Goal: Transaction & Acquisition: Register for event/course

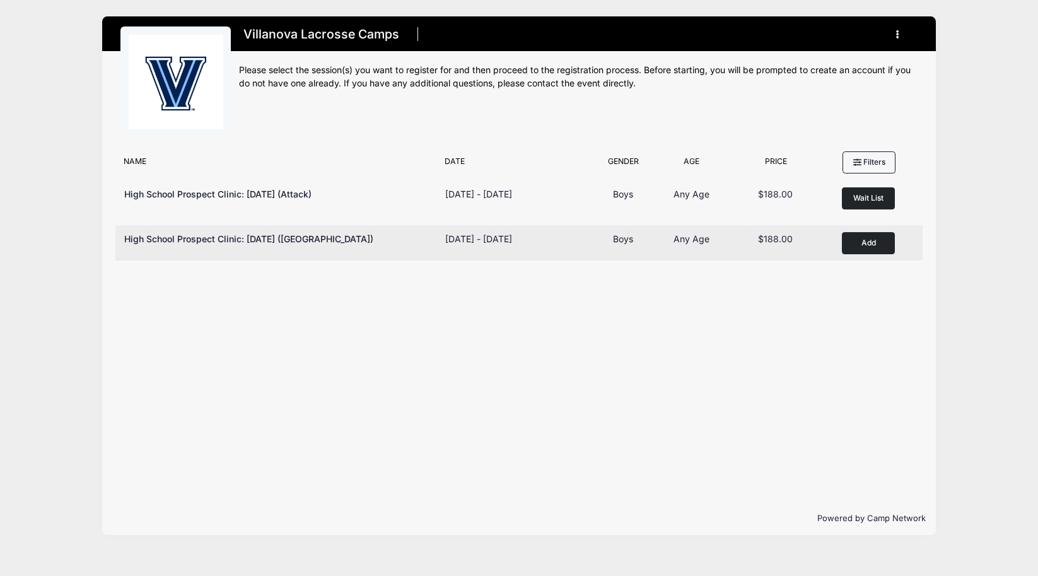
click at [863, 246] on button "Add to Cart" at bounding box center [868, 243] width 53 height 22
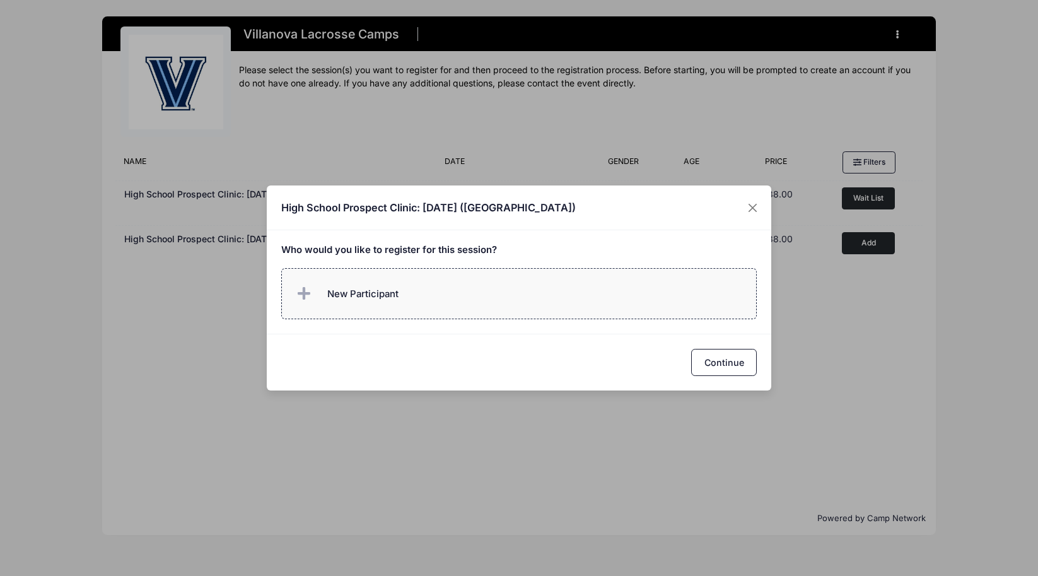
click at [357, 294] on span "New Participant" at bounding box center [362, 294] width 71 height 14
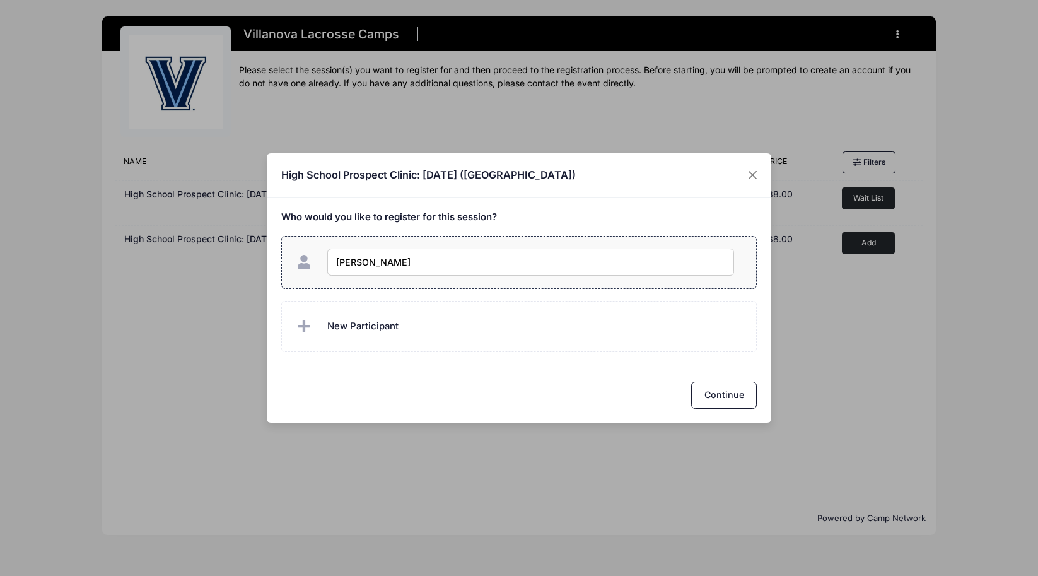
type input "Teddy Baum"
checkbox input "true"
click at [724, 393] on button "Continue" at bounding box center [724, 394] width 66 height 27
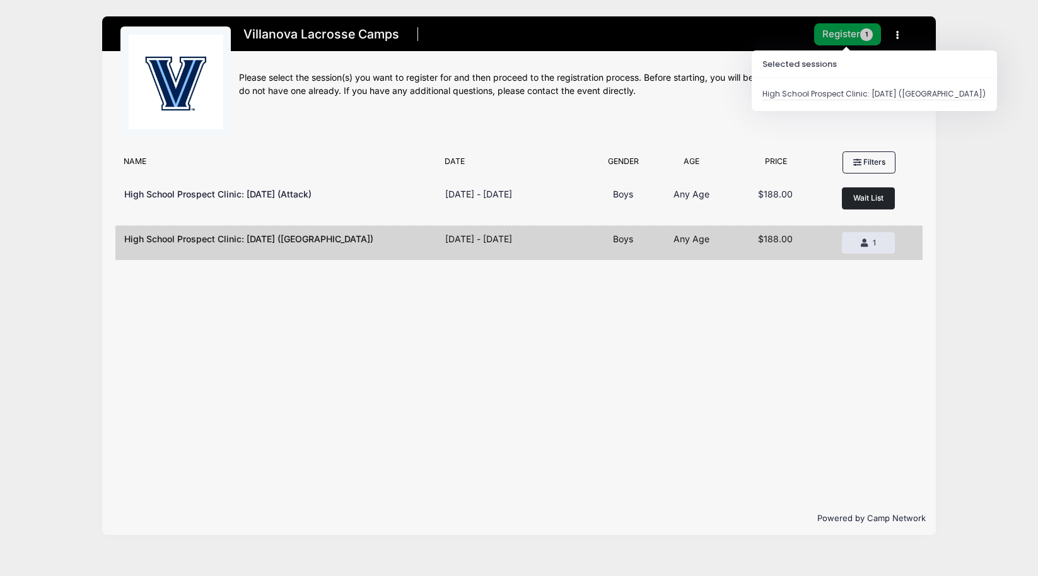
click at [847, 33] on button "Register 1" at bounding box center [847, 34] width 67 height 22
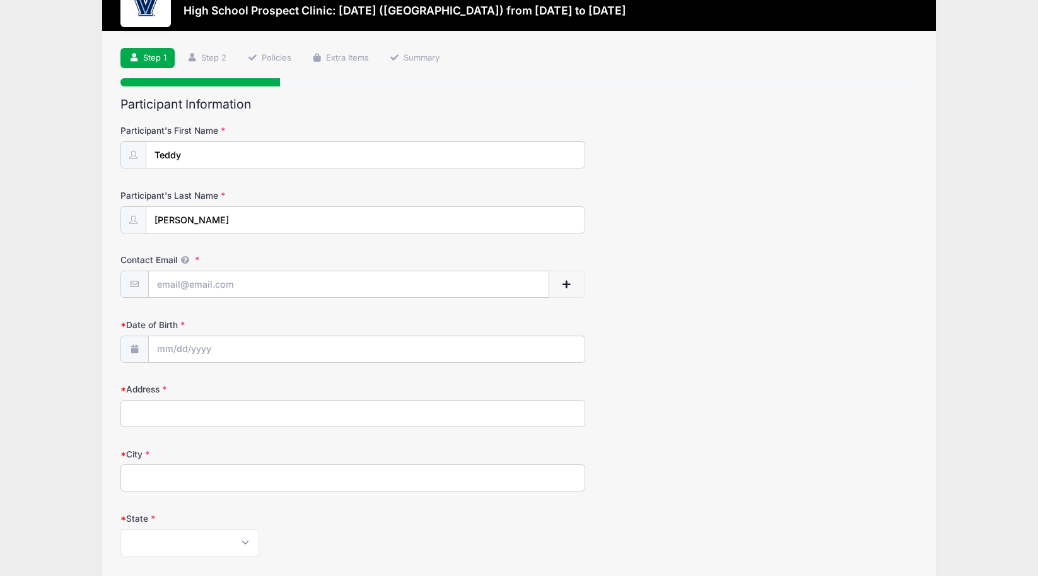
scroll to position [51, 0]
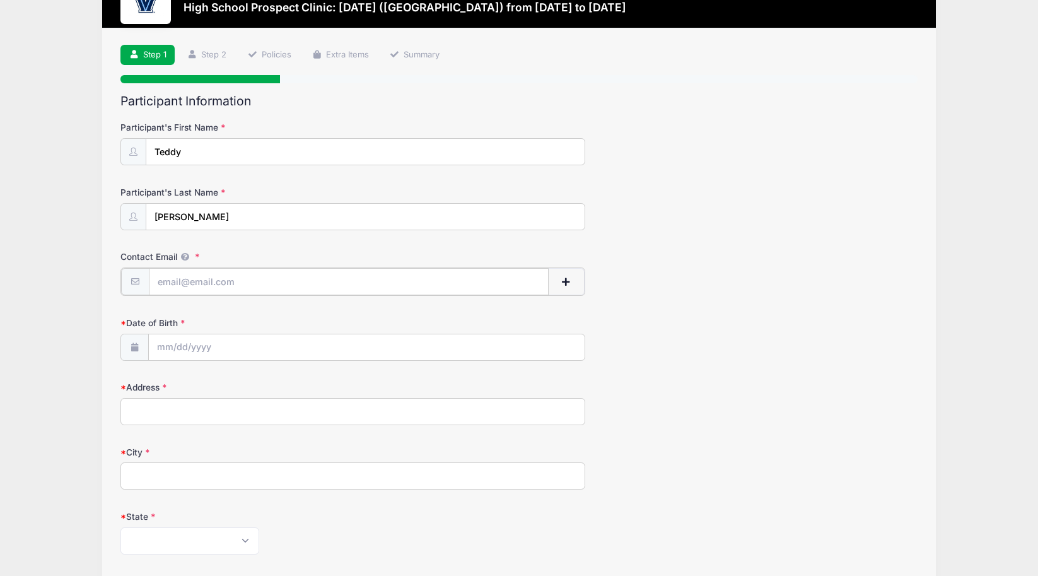
click at [209, 278] on input "Contact Email" at bounding box center [349, 281] width 400 height 27
type input "[EMAIL_ADDRESS][DOMAIN_NAME]"
click at [175, 340] on input "Date of Birth" at bounding box center [367, 346] width 436 height 27
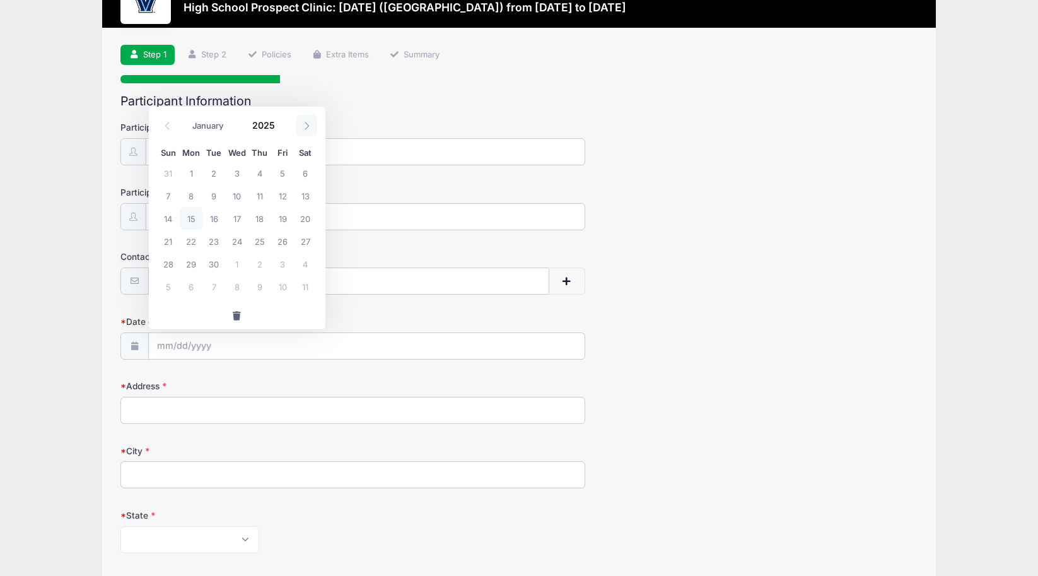
click at [308, 125] on icon at bounding box center [307, 126] width 8 height 8
select select "9"
click at [268, 124] on input "2025" at bounding box center [266, 124] width 41 height 19
click at [281, 120] on span at bounding box center [283, 119] width 9 height 9
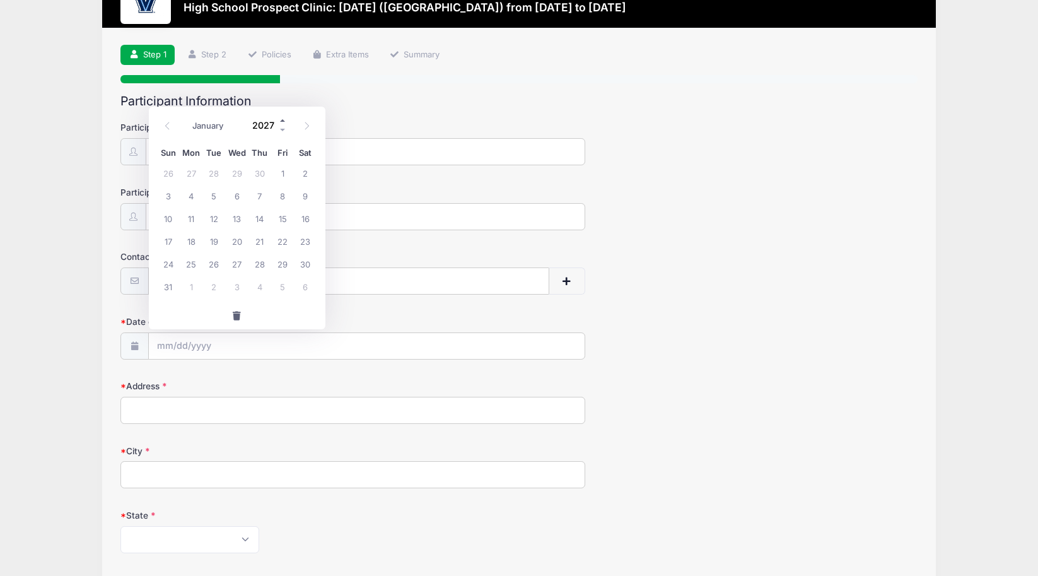
click at [281, 120] on span at bounding box center [283, 119] width 9 height 9
click at [281, 129] on span at bounding box center [283, 129] width 9 height 9
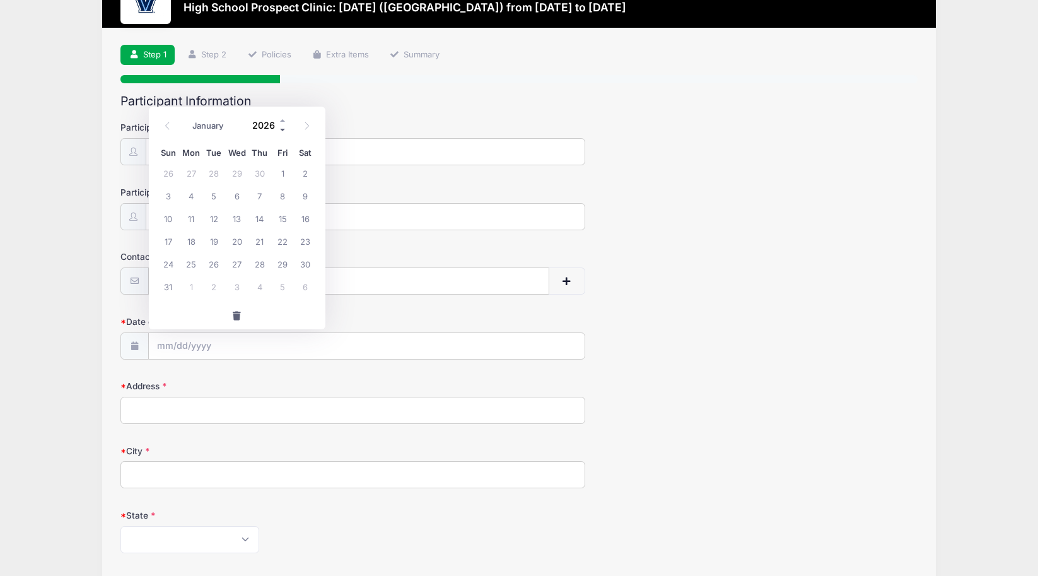
click at [281, 129] on span at bounding box center [283, 129] width 9 height 9
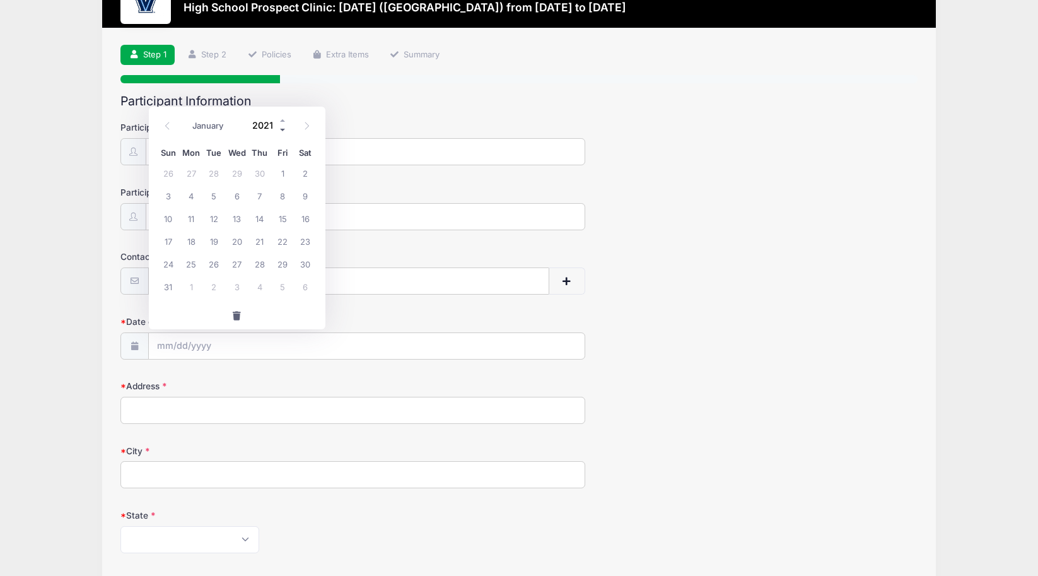
click at [281, 129] on span at bounding box center [283, 129] width 9 height 9
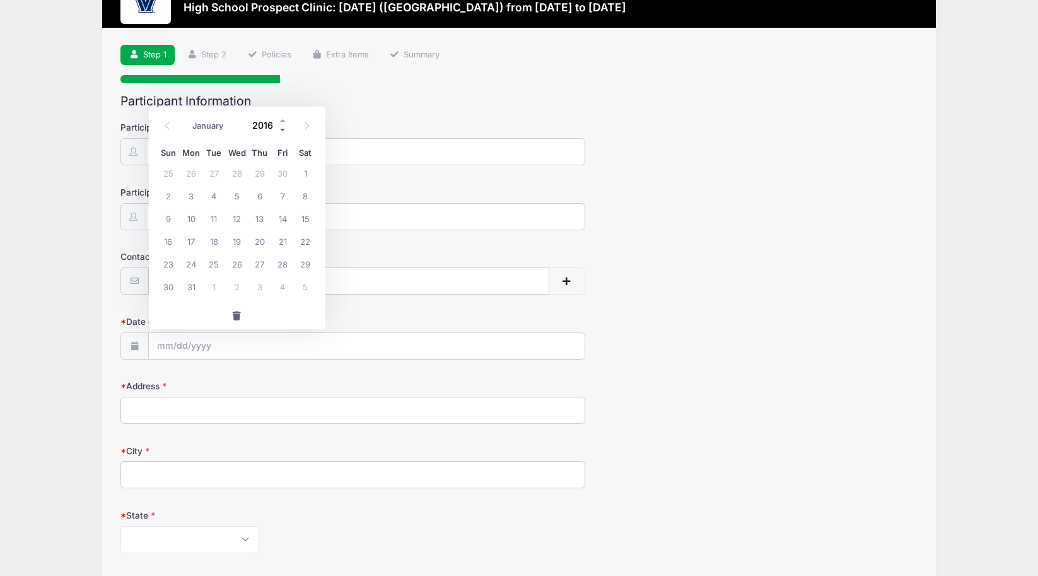
click at [281, 129] on span at bounding box center [283, 129] width 9 height 9
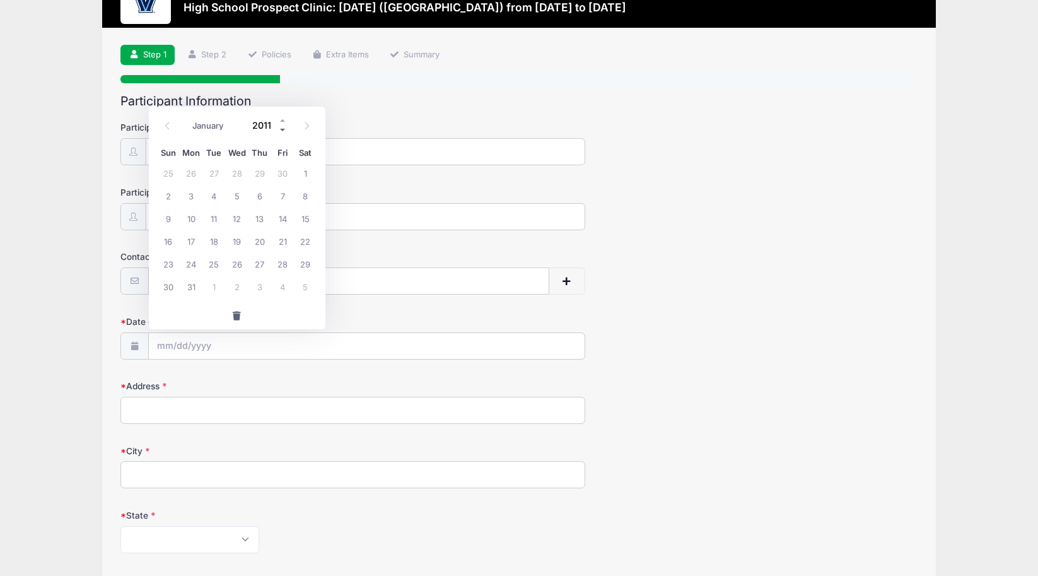
click at [281, 129] on span at bounding box center [283, 129] width 9 height 9
type input "2009"
select select "3"
click at [260, 215] on span "16" at bounding box center [259, 218] width 23 height 23
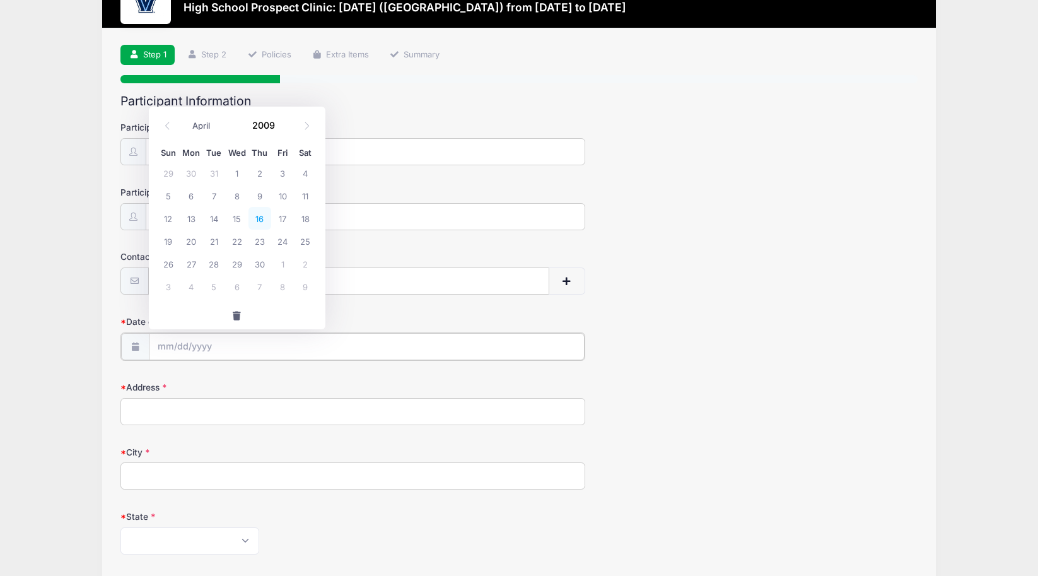
type input "04/16/2009"
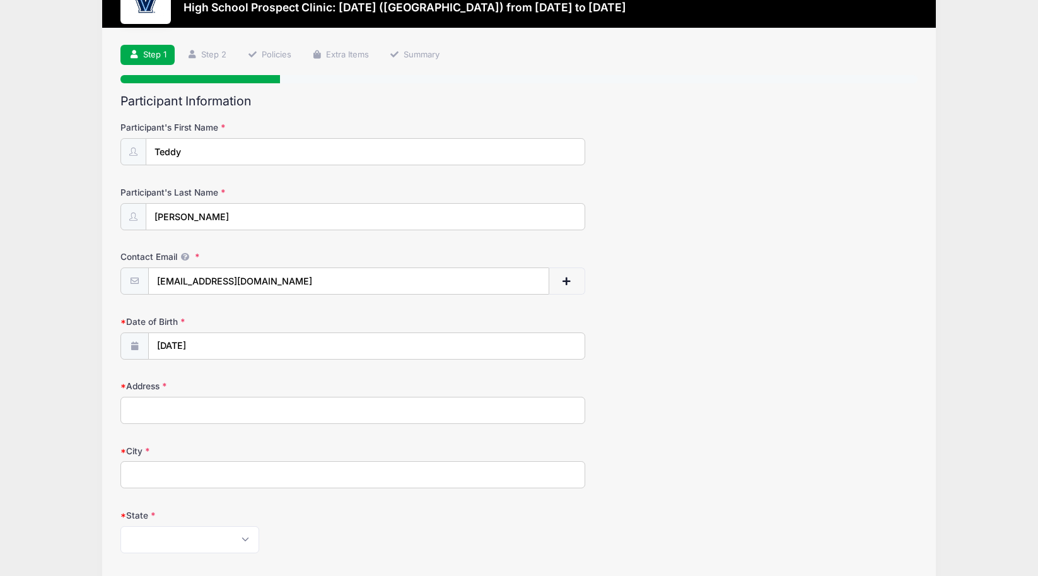
click at [175, 411] on input "Address" at bounding box center [352, 409] width 465 height 27
type input "3 Waterbury Lane"
click at [146, 473] on input "City" at bounding box center [352, 474] width 465 height 27
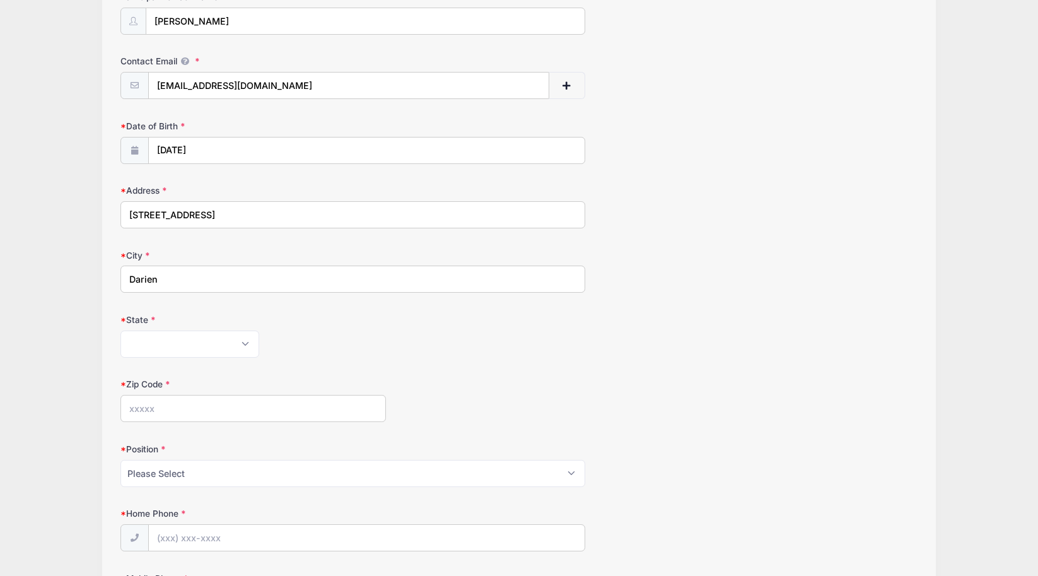
scroll to position [255, 0]
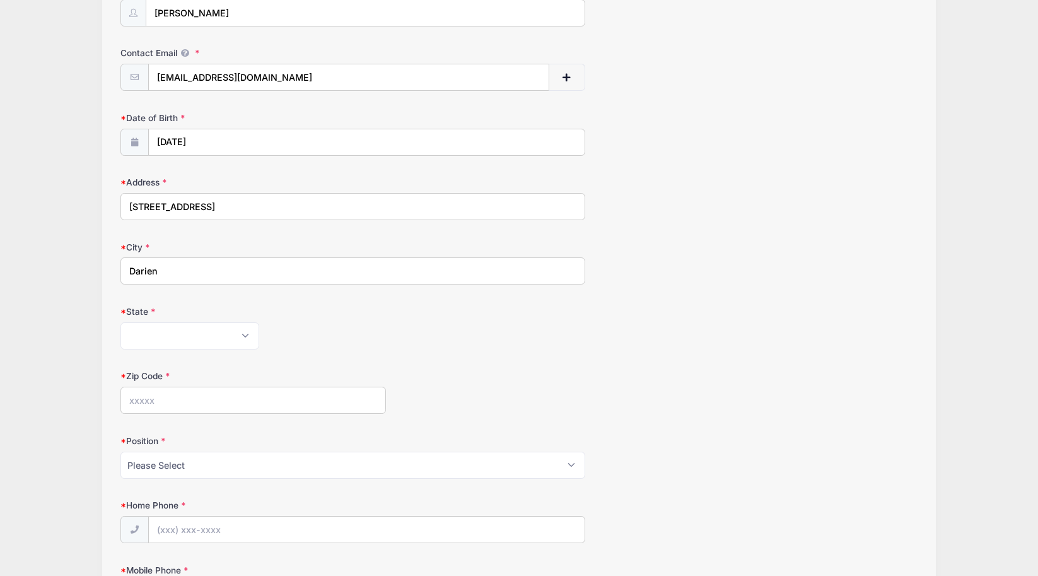
type input "Darien"
select select "CT"
click at [158, 396] on input "Zip Code" at bounding box center [252, 399] width 265 height 27
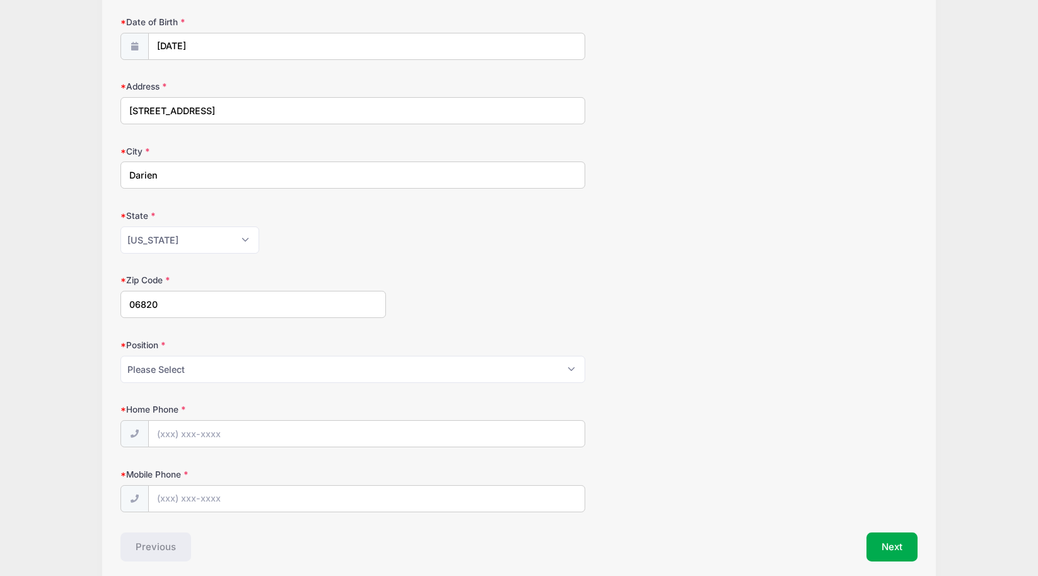
scroll to position [356, 0]
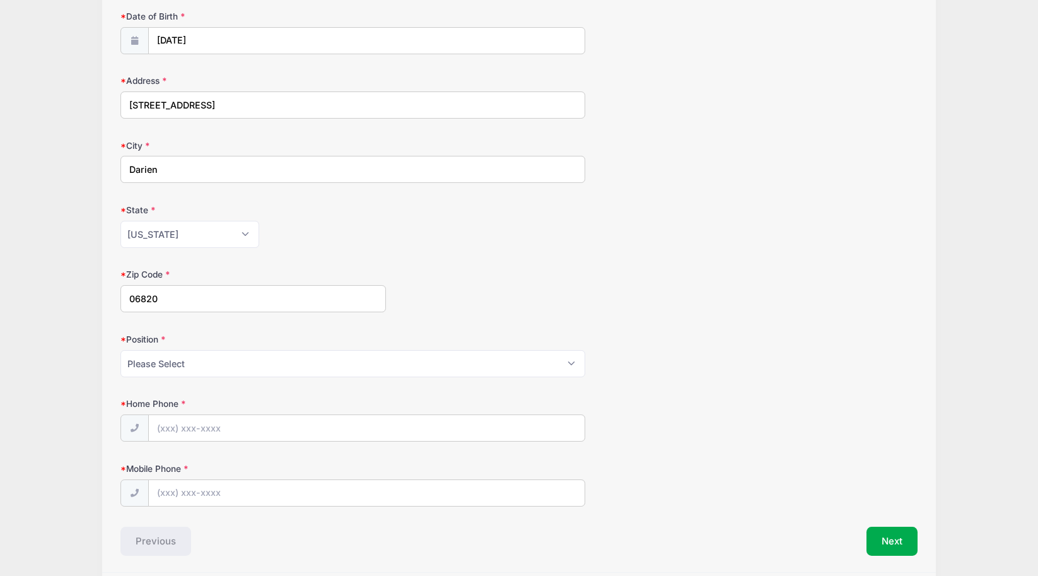
type input "06820"
select select "Middie"
click at [188, 429] on input "Home Phone" at bounding box center [367, 428] width 436 height 27
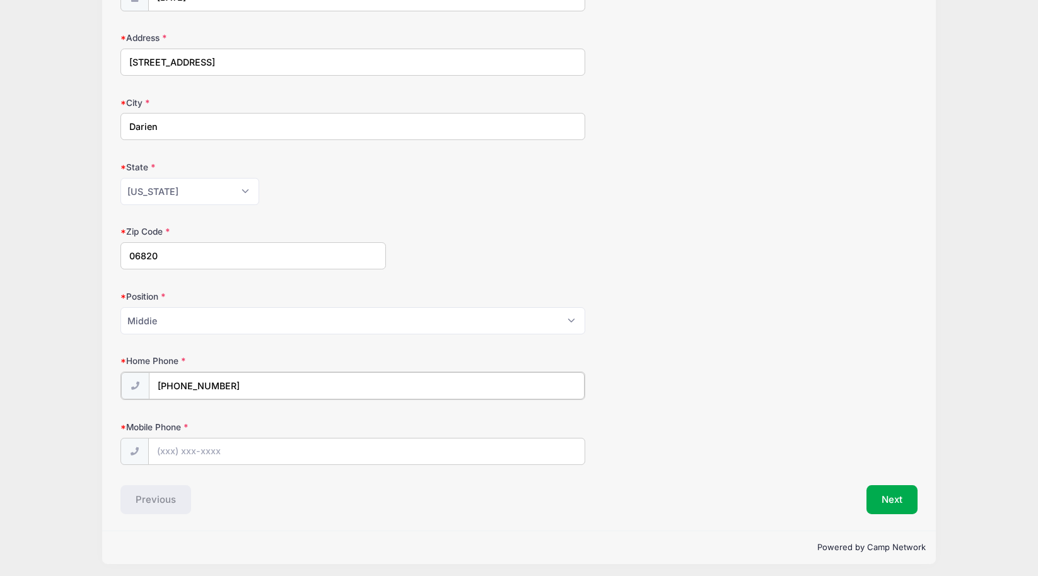
scroll to position [398, 0]
type input "(917) 596-8345"
click at [180, 447] on input "Mobile Phone" at bounding box center [367, 450] width 436 height 27
type input "(203) 722-8155"
click at [894, 493] on button "Next" at bounding box center [891, 499] width 51 height 29
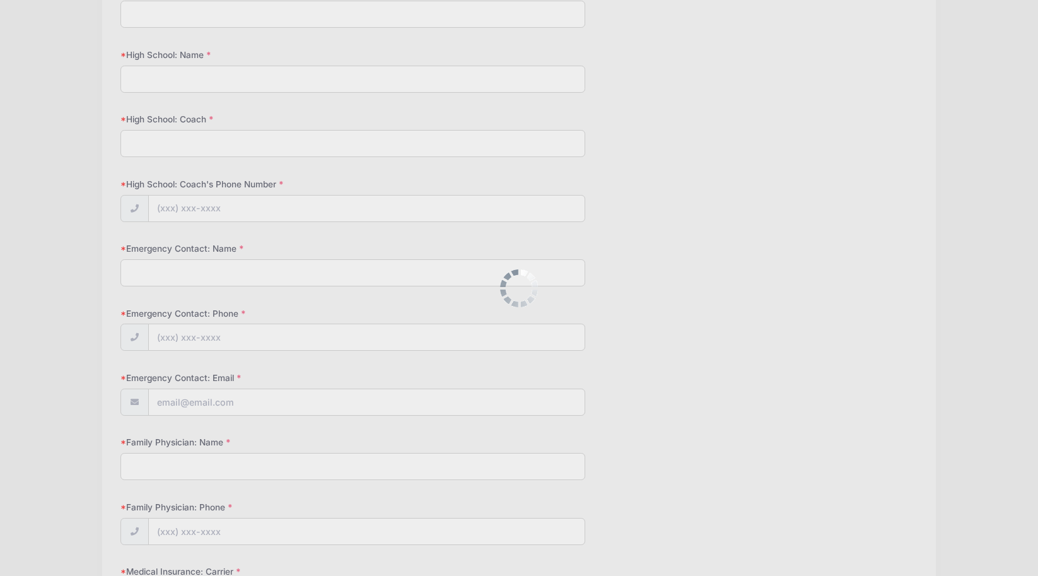
scroll to position [0, 0]
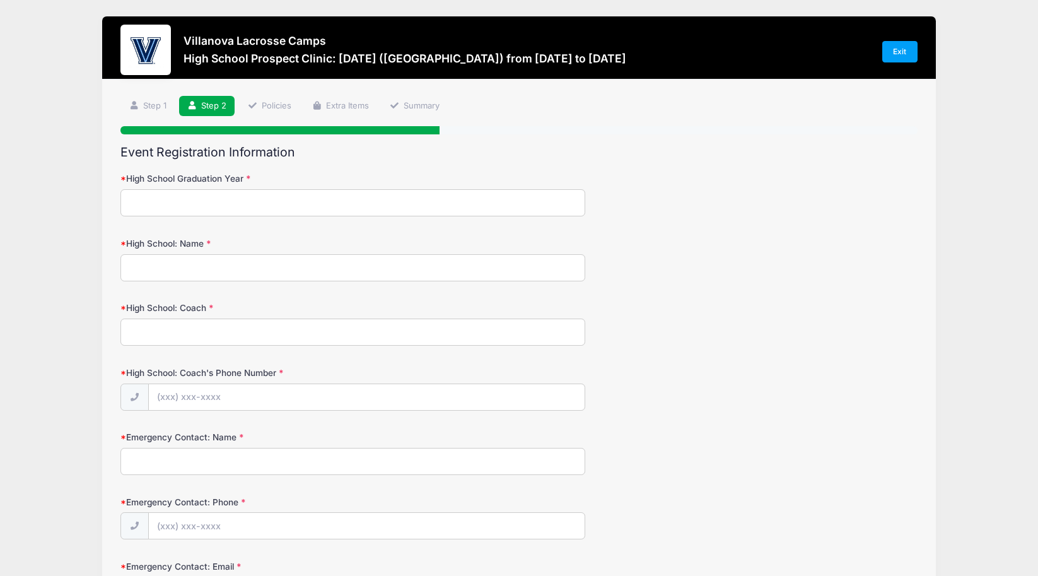
click at [279, 206] on input "High School Graduation Year" at bounding box center [352, 202] width 465 height 27
type input "2027"
type input "Darien"
click at [157, 330] on input "High School: Coach" at bounding box center [352, 331] width 465 height 27
type input "H"
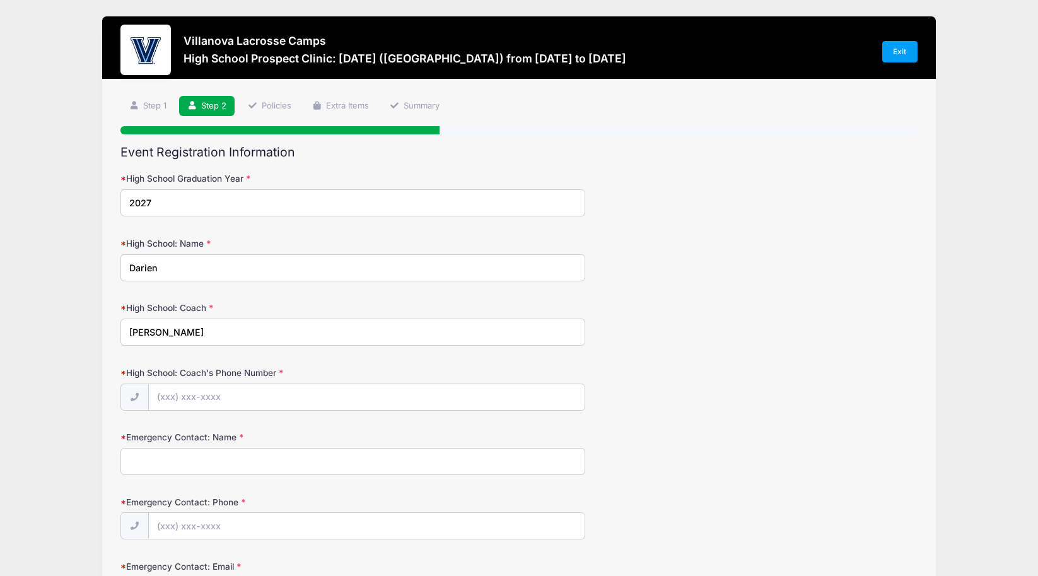
type input "Jeff Brameier"
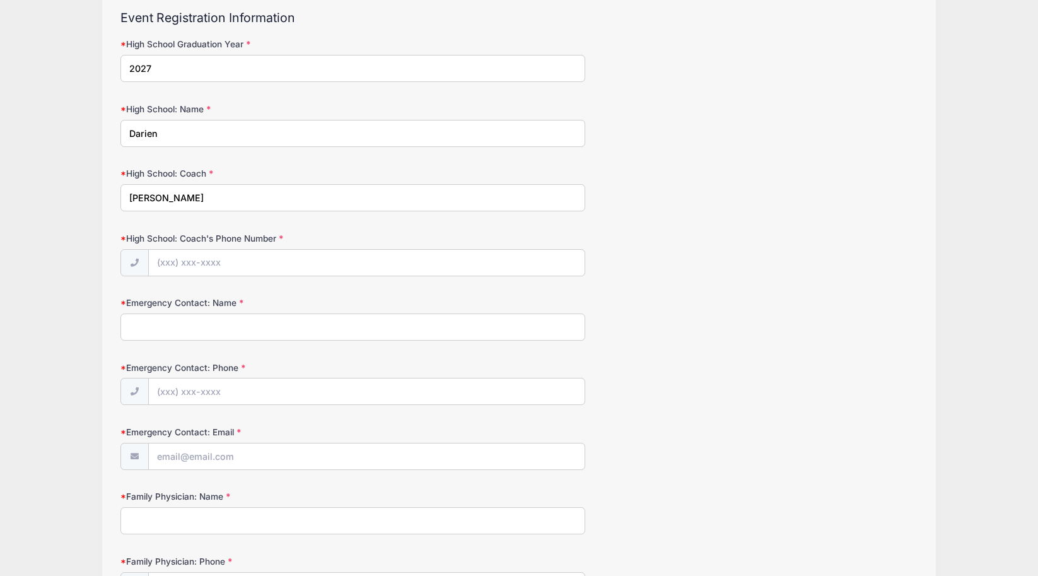
scroll to position [144, 0]
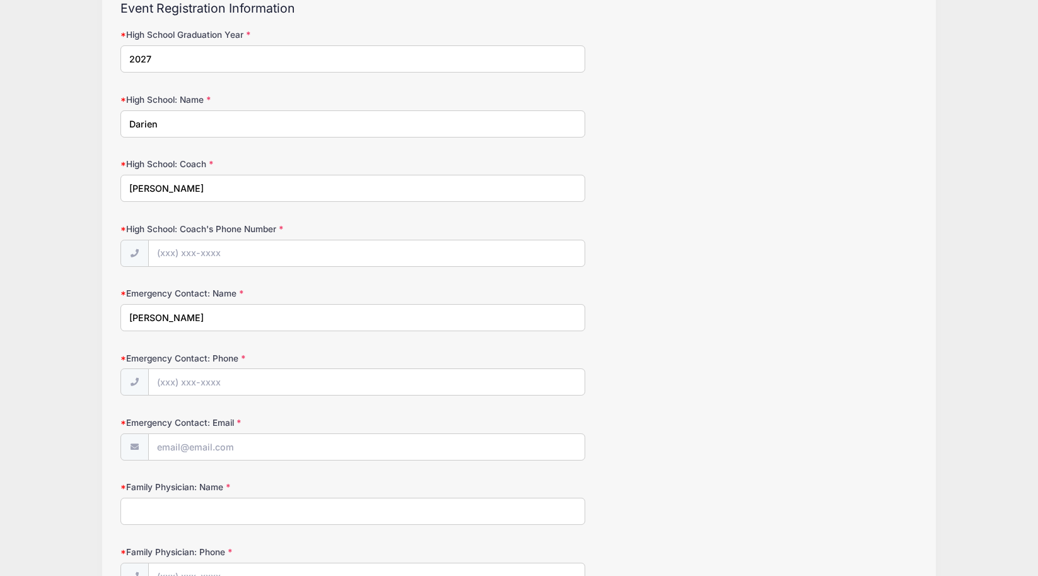
type input "Jay Baum"
click at [247, 338] on form "High School Graduation Year 2027 High School: Name Darien High School: Coach Je…" at bounding box center [518, 524] width 796 height 992
type input "(917) 596-8345"
type input "jaybaum33@gmail.com"
click at [645, 354] on div "Emergency Contact: Phone (917) 596-8345" at bounding box center [518, 374] width 796 height 44
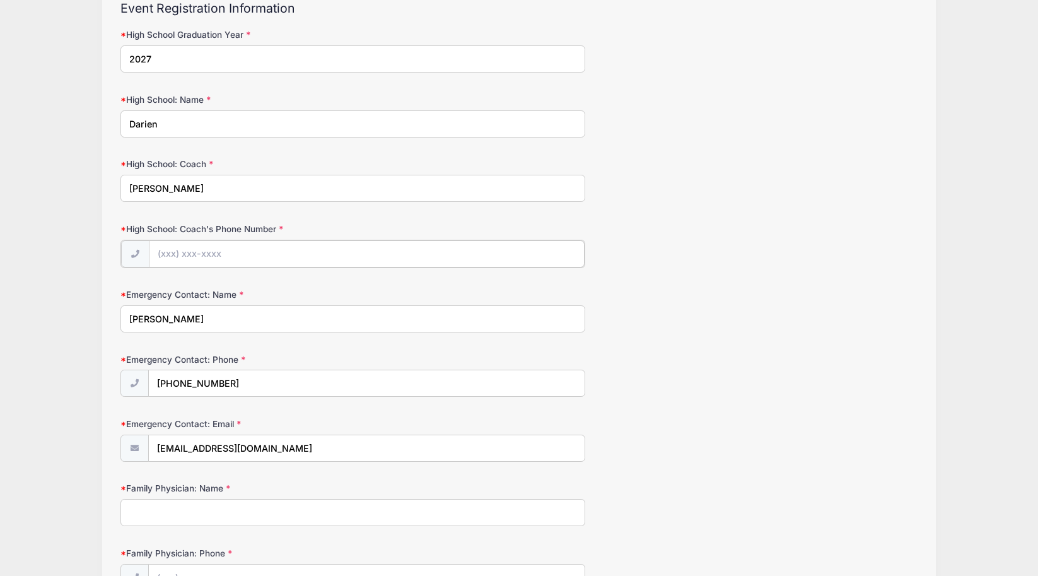
click at [181, 257] on input "High School: Coach's Phone Number" at bounding box center [367, 253] width 436 height 27
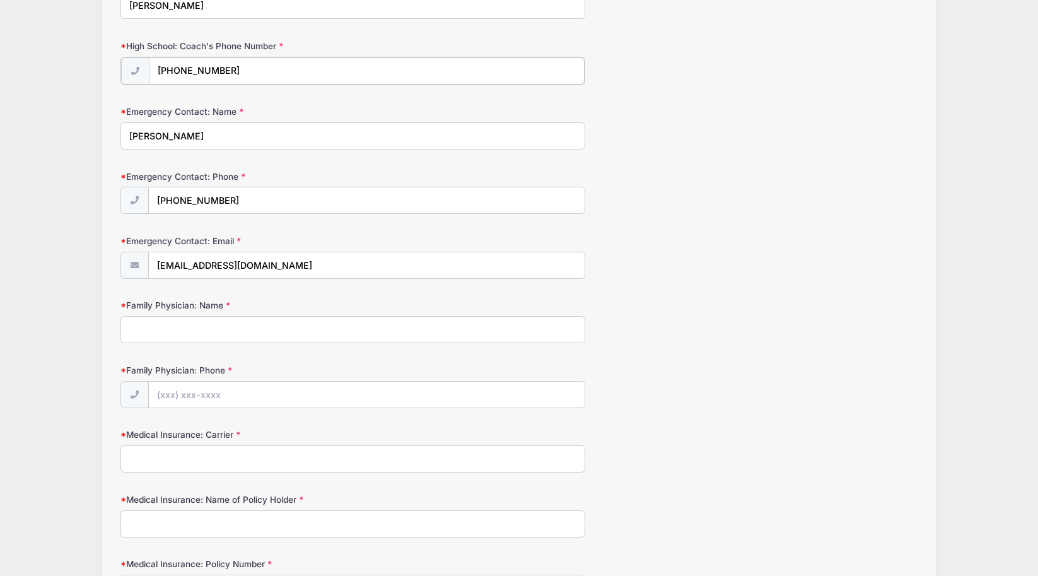
scroll to position [334, 0]
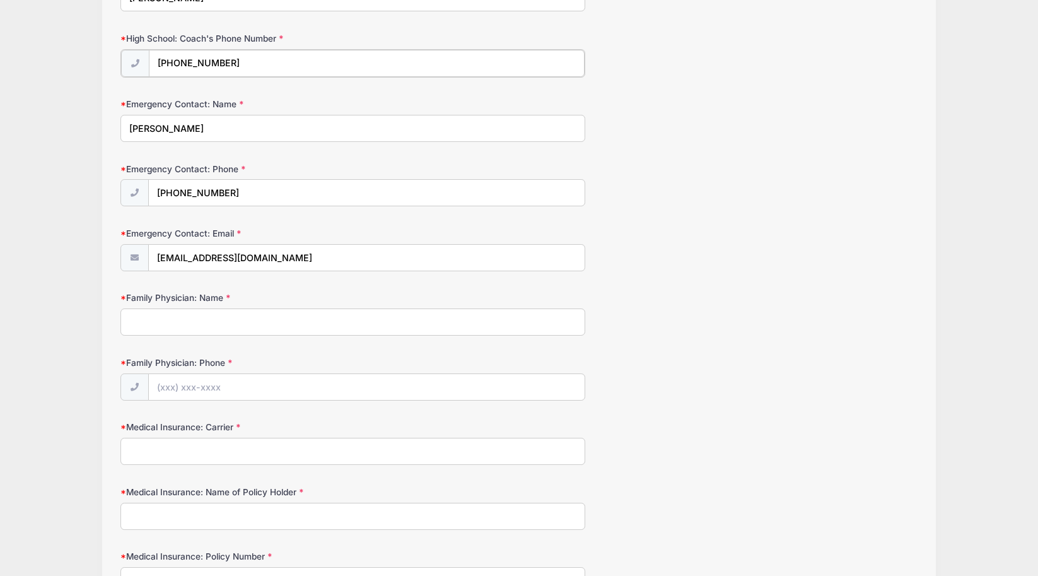
type input "(203) 216-4104"
click at [180, 343] on form "High School Graduation Year 2027 High School: Name Darien High School: Coach Je…" at bounding box center [518, 334] width 796 height 992
click at [176, 315] on input "Stamford pediatrics" at bounding box center [352, 320] width 465 height 27
type input "Stamford Pediatrics"
type input "(203) 655-3307"
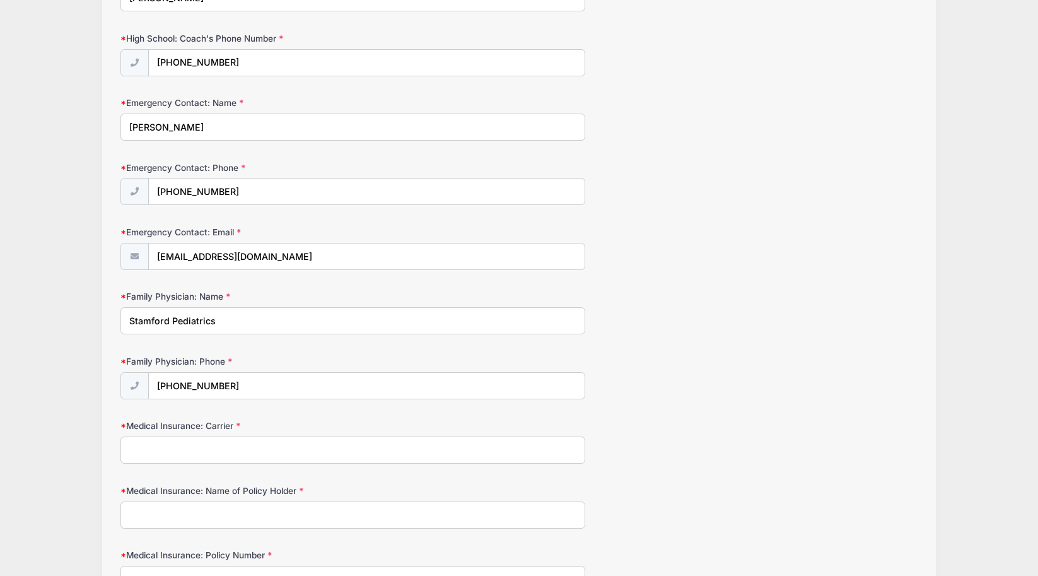
click at [195, 445] on input "Medical Insurance: Carrier" at bounding box center [352, 449] width 465 height 27
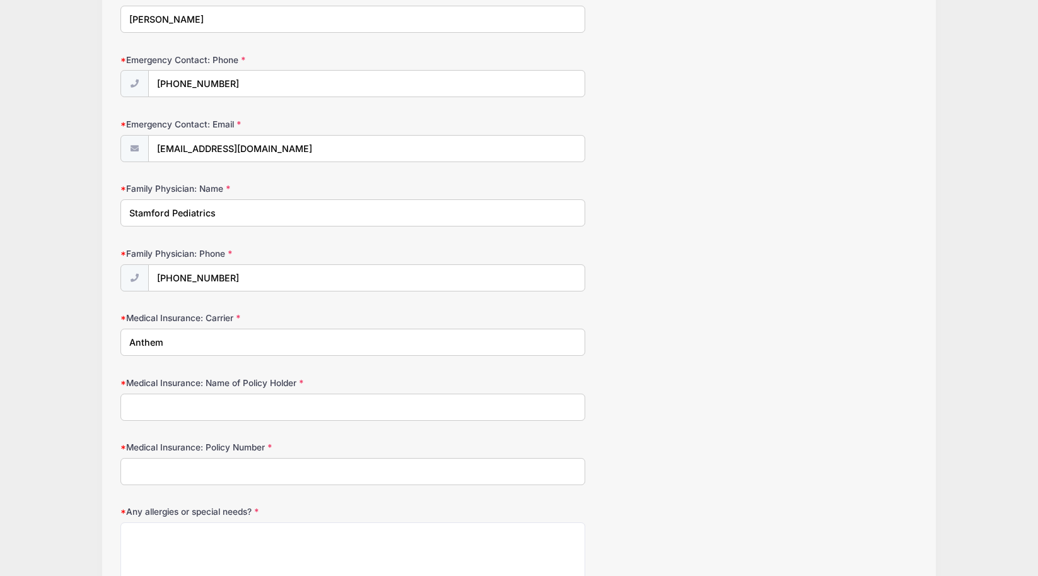
scroll to position [453, 0]
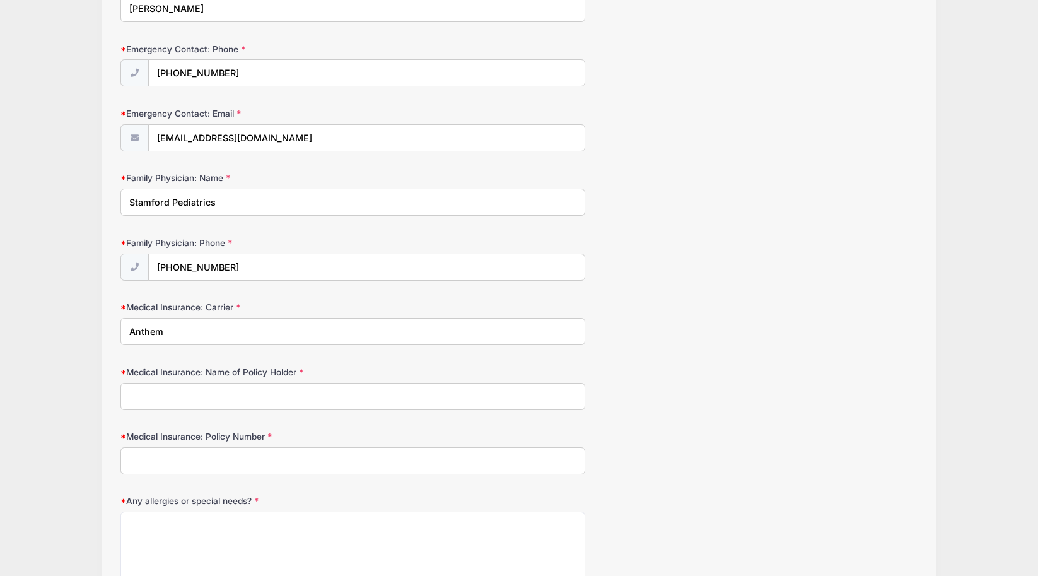
type input "Anthem"
type input "Jason Baum"
click at [171, 461] on input "Medical Insurance: Policy Number" at bounding box center [352, 460] width 465 height 27
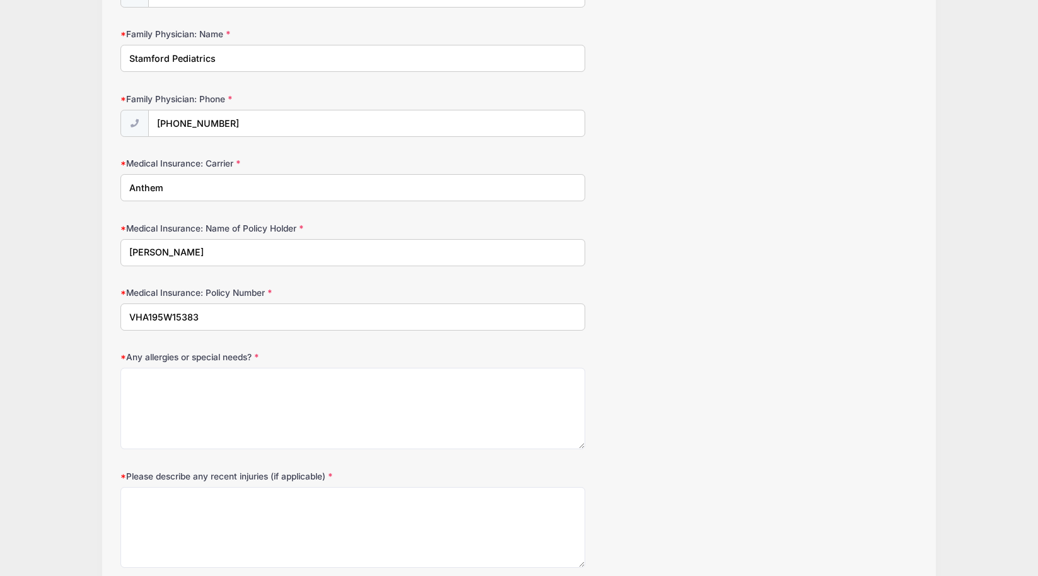
scroll to position [600, 0]
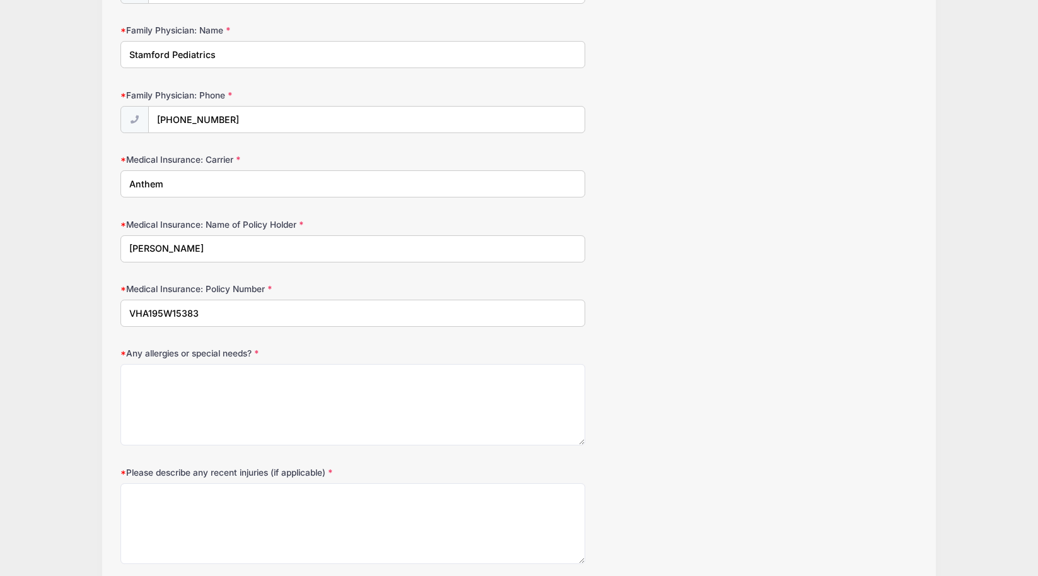
type input "VHA195W15383"
click at [172, 383] on textarea "Any allergies or special needs?" at bounding box center [352, 404] width 465 height 81
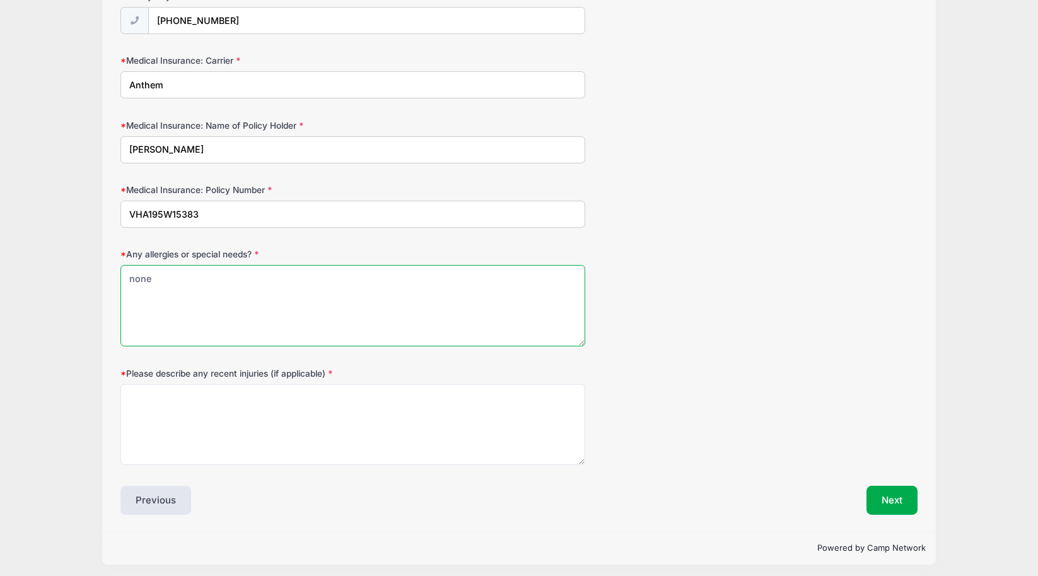
scroll to position [698, 0]
type textarea "none"
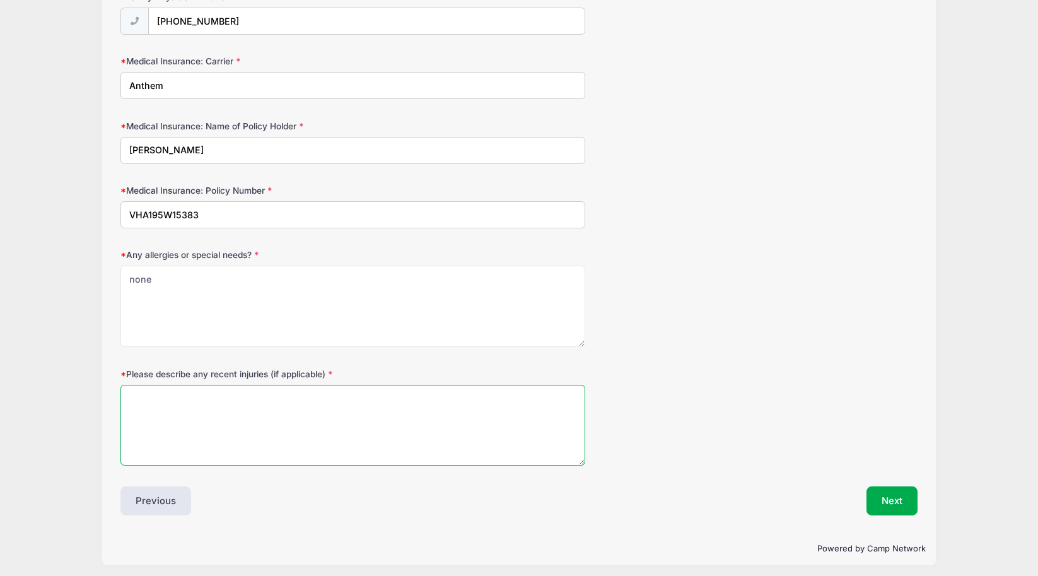
click at [159, 385] on textarea "Please describe any recent injuries (if applicable)" at bounding box center [352, 425] width 465 height 81
type textarea "none"
click at [899, 494] on button "Next" at bounding box center [891, 500] width 51 height 29
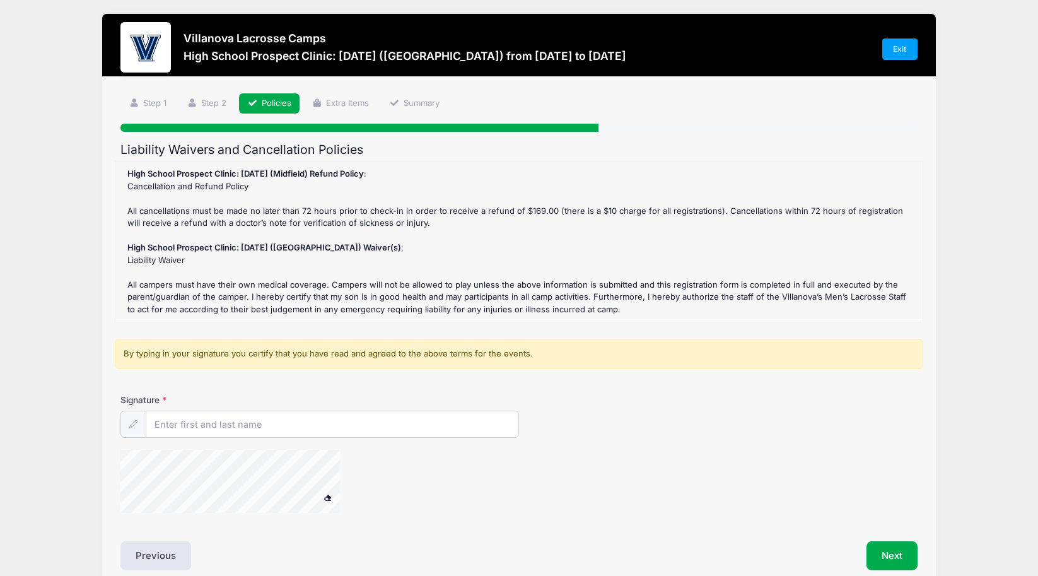
scroll to position [0, 0]
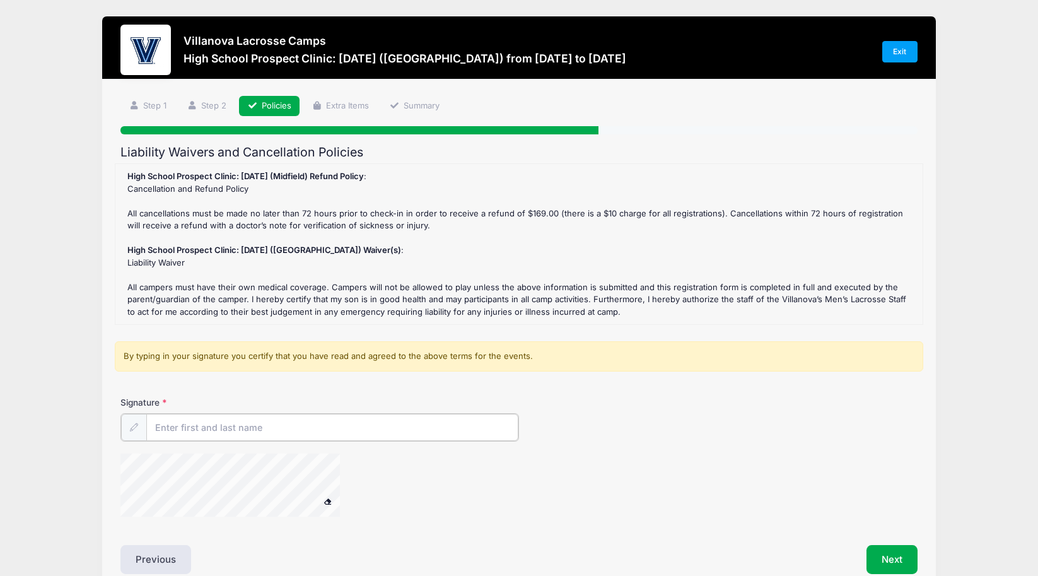
click at [200, 420] on input "Signature" at bounding box center [332, 427] width 372 height 27
type input "Teddy Baum"
click at [362, 466] on div at bounding box center [246, 485] width 252 height 67
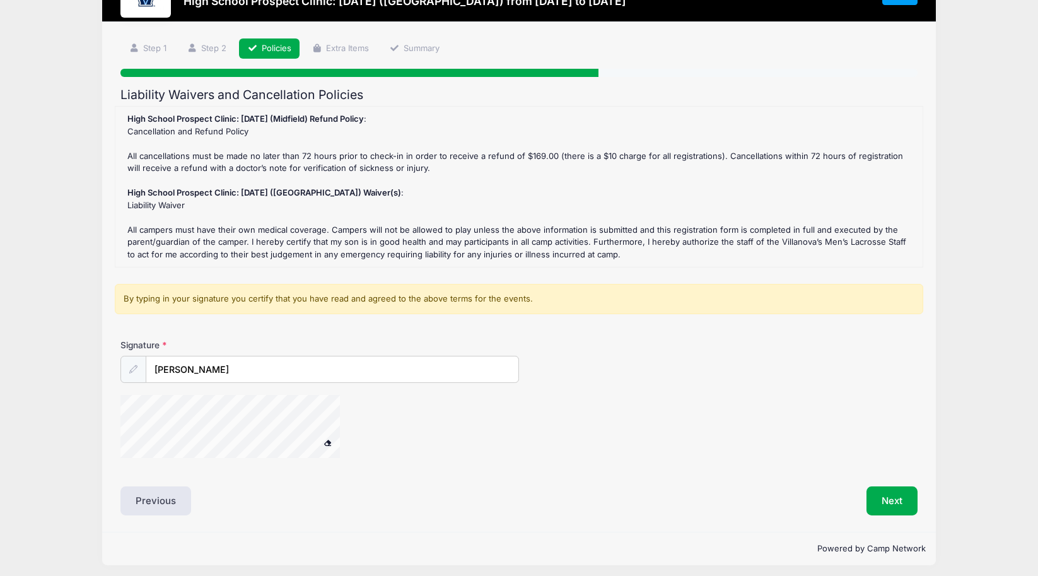
scroll to position [57, 0]
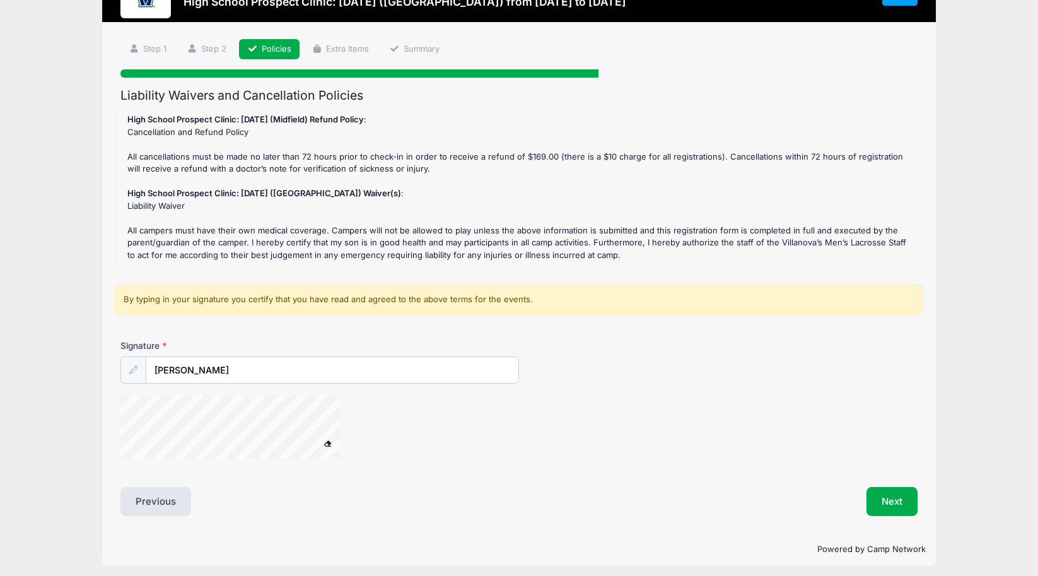
click at [318, 434] on div at bounding box center [246, 428] width 252 height 67
click at [329, 439] on span at bounding box center [327, 442] width 9 height 7
click at [888, 494] on button "Next" at bounding box center [891, 501] width 51 height 29
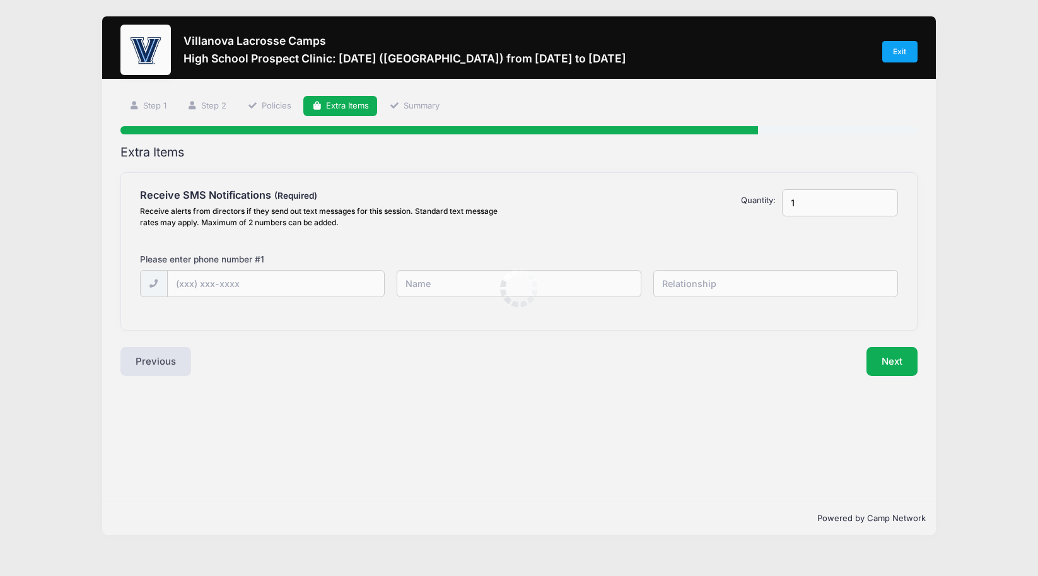
scroll to position [0, 0]
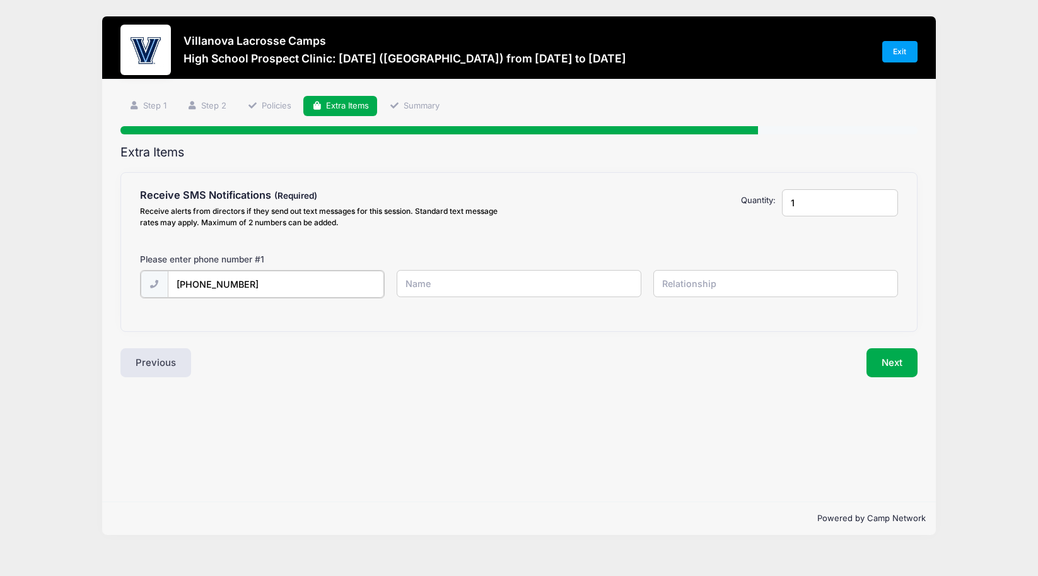
type input "(917) 596-8345"
type input "Jay Baum"
click at [741, 285] on input "text" at bounding box center [775, 283] width 245 height 27
type input "Father"
type input "2"
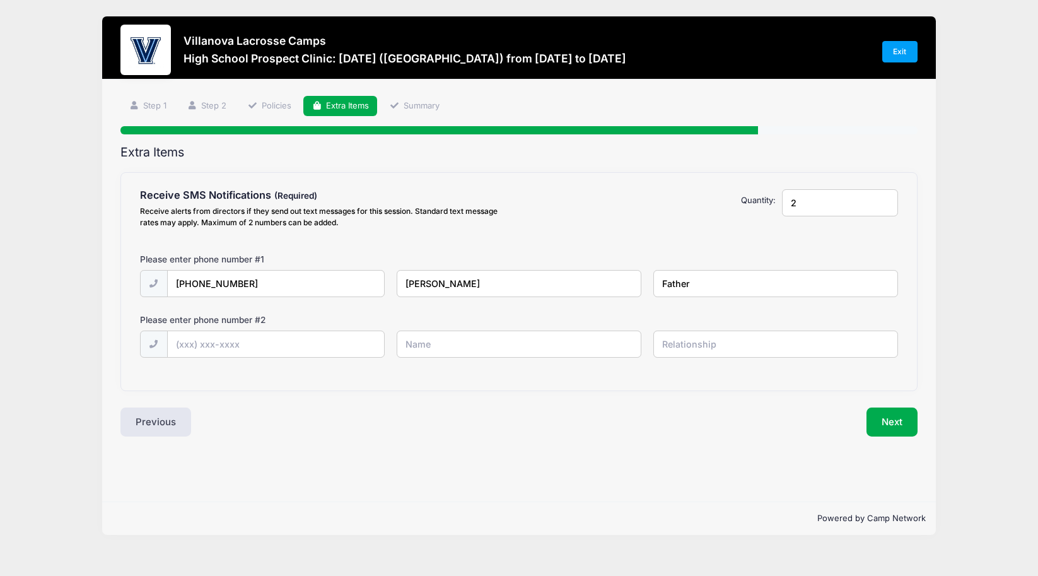
click at [882, 198] on input "2" at bounding box center [840, 202] width 116 height 27
type input "(203) 722-8155"
type input "Teddy Baum"
click at [680, 345] on input "text" at bounding box center [775, 343] width 245 height 27
drag, startPoint x: 260, startPoint y: 343, endPoint x: 112, endPoint y: 342, distance: 148.1
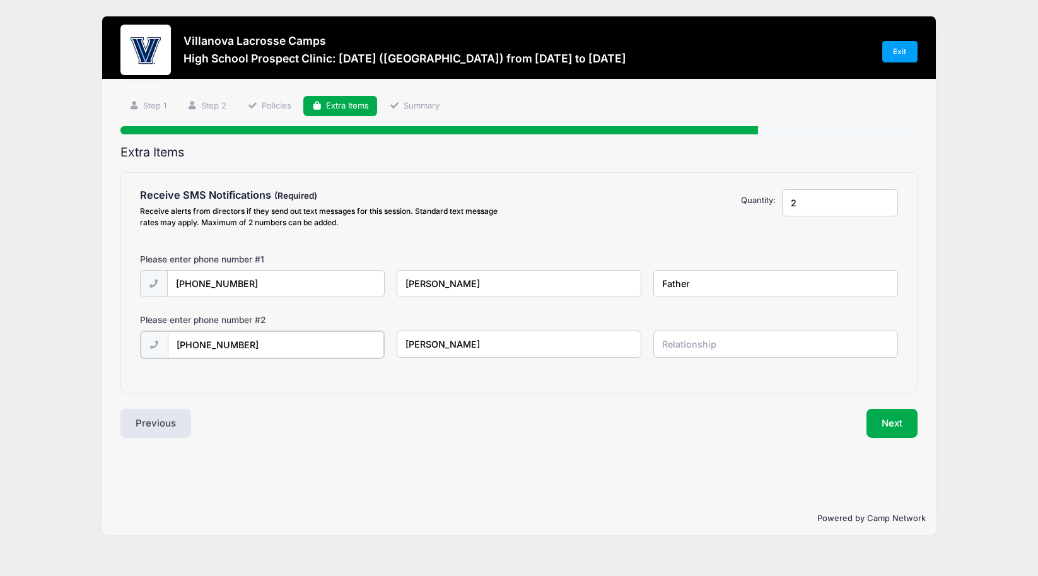
click at [110, 343] on div "Step 4 /7 Step 1 Step 2 Policies Extra Items Summary Participant Information Pa…" at bounding box center [518, 290] width 833 height 422
type input "(917) 992-3522"
click at [432, 340] on input "Teddy Baum" at bounding box center [518, 343] width 245 height 27
type input "Laura Baum"
click at [712, 349] on input "text" at bounding box center [775, 343] width 245 height 27
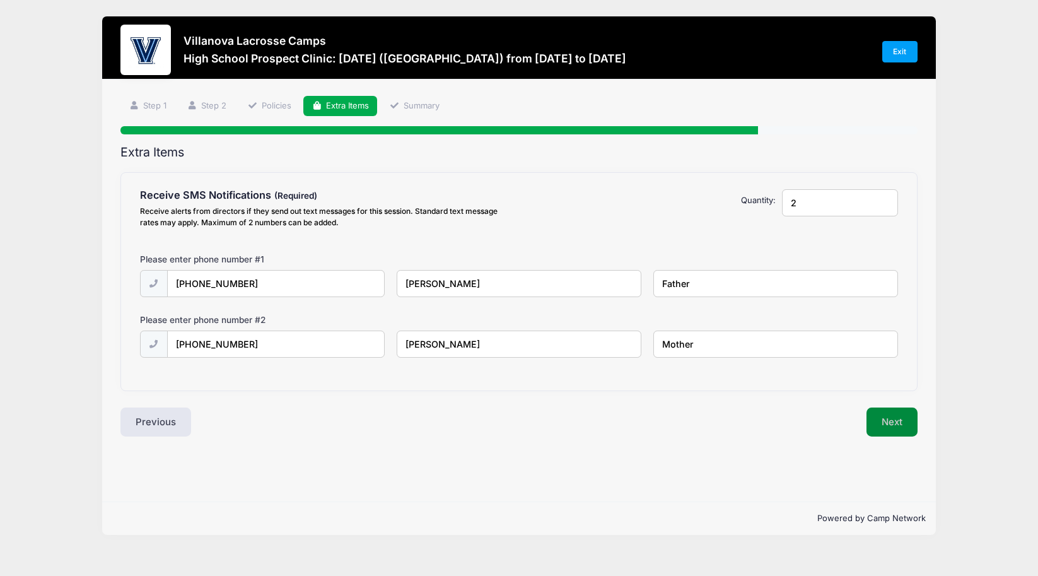
type input "Mother"
click at [893, 416] on button "Next" at bounding box center [891, 421] width 51 height 29
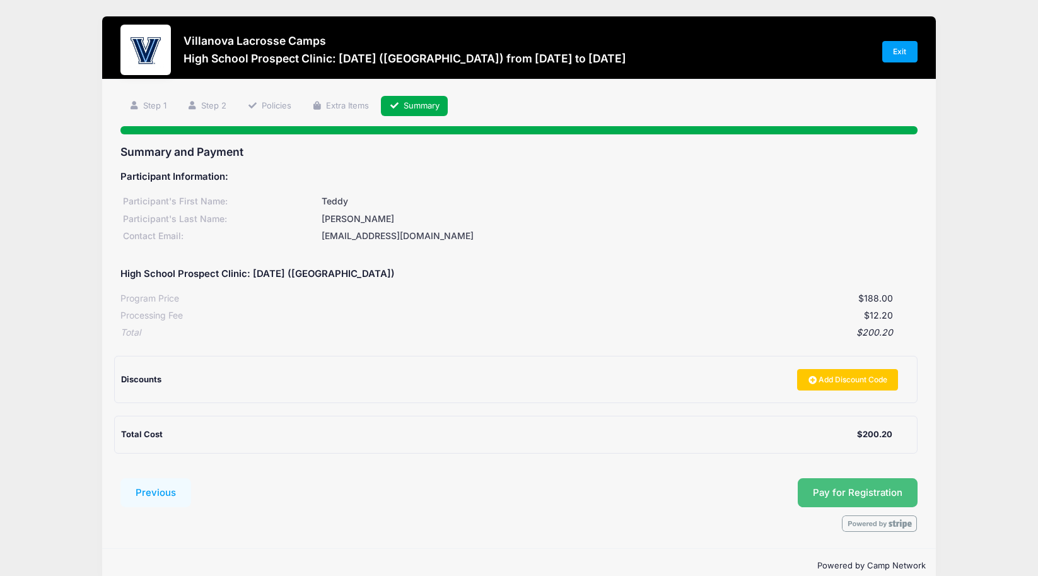
click at [850, 487] on button "Pay for Registration" at bounding box center [857, 492] width 120 height 29
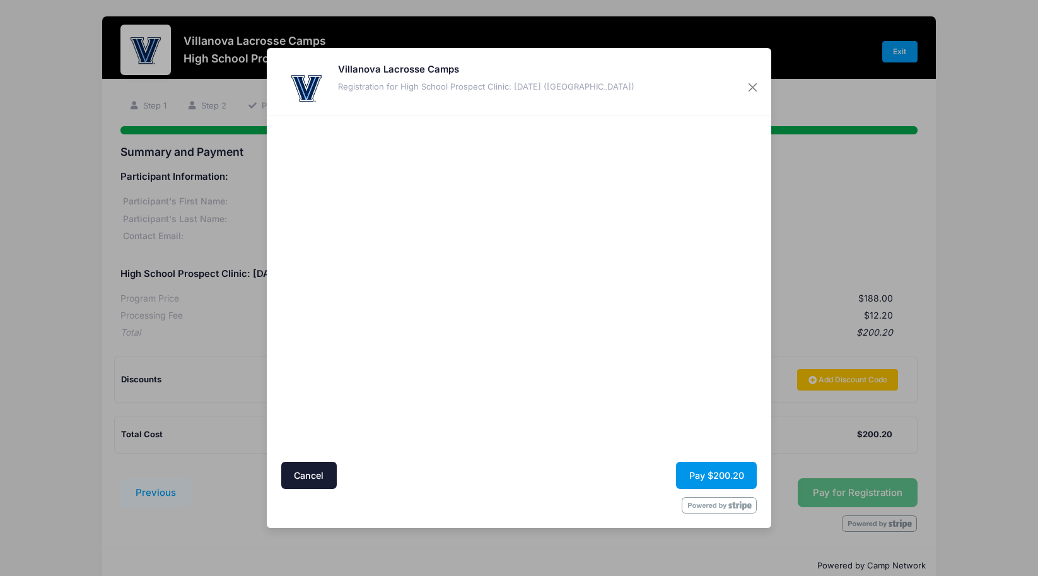
click at [714, 472] on button "Pay $200.20" at bounding box center [716, 474] width 81 height 27
